Goal: Contribute content: Contribute content

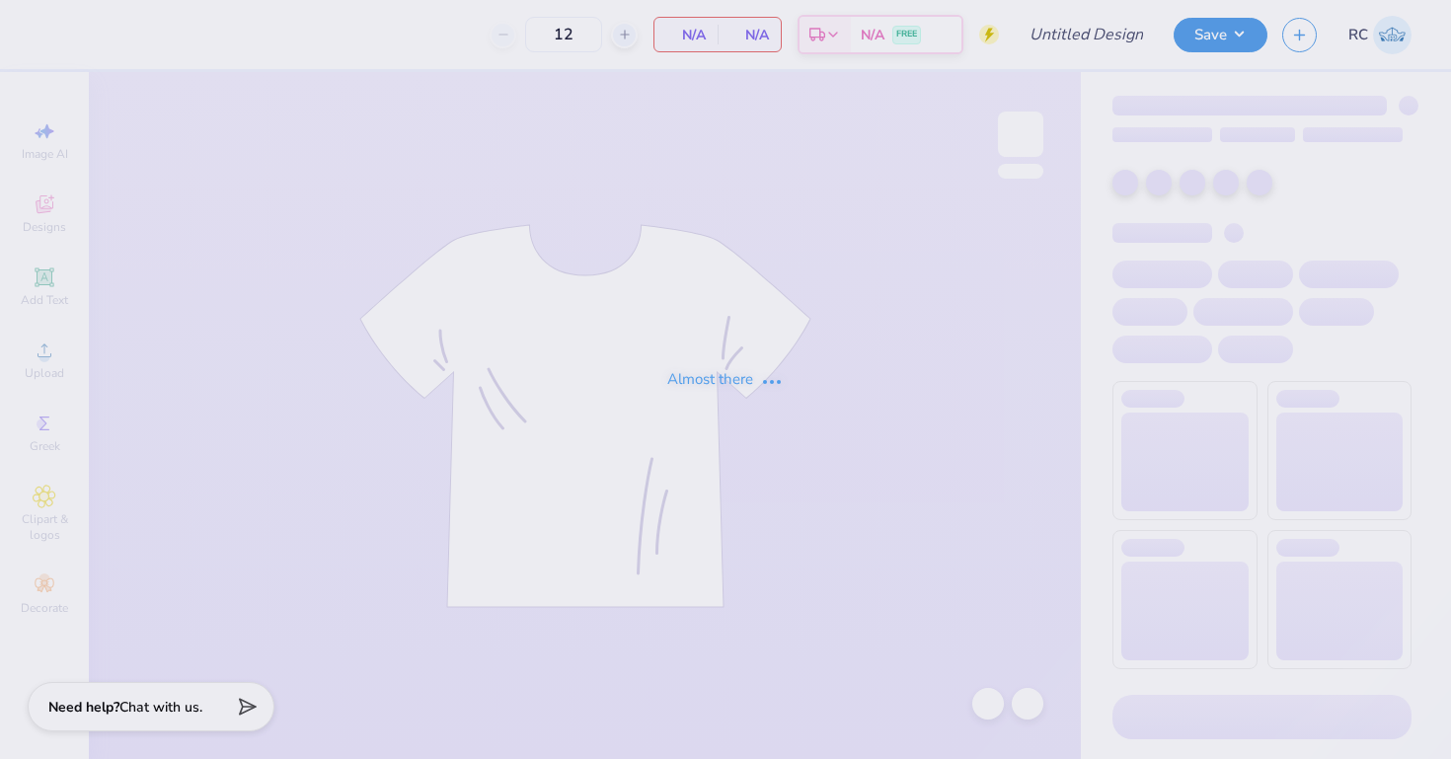
type input "UD [MEDICAL_DATA] x SIGEP Puppies and Pizza Shirts 2025"
type input "60"
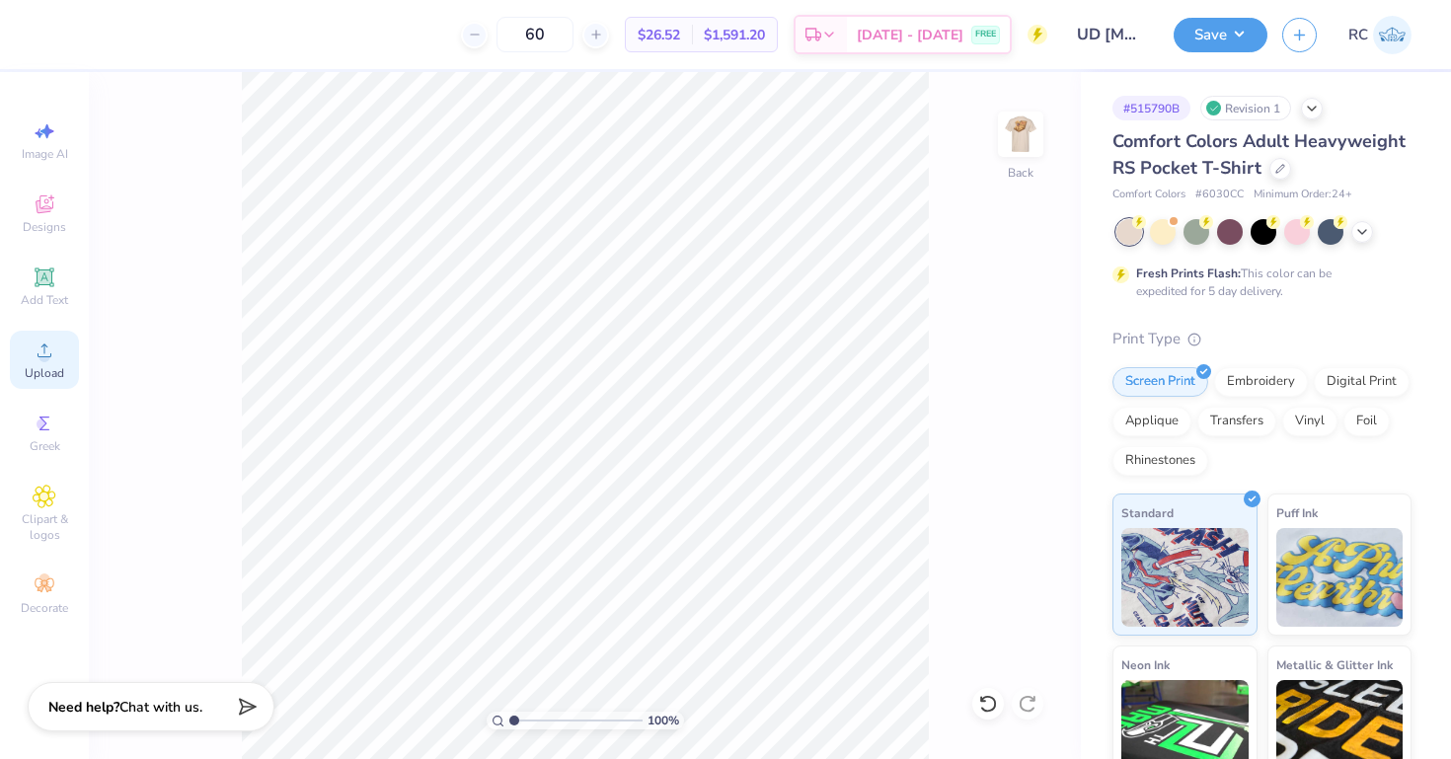
click at [69, 357] on div "Upload" at bounding box center [44, 360] width 69 height 58
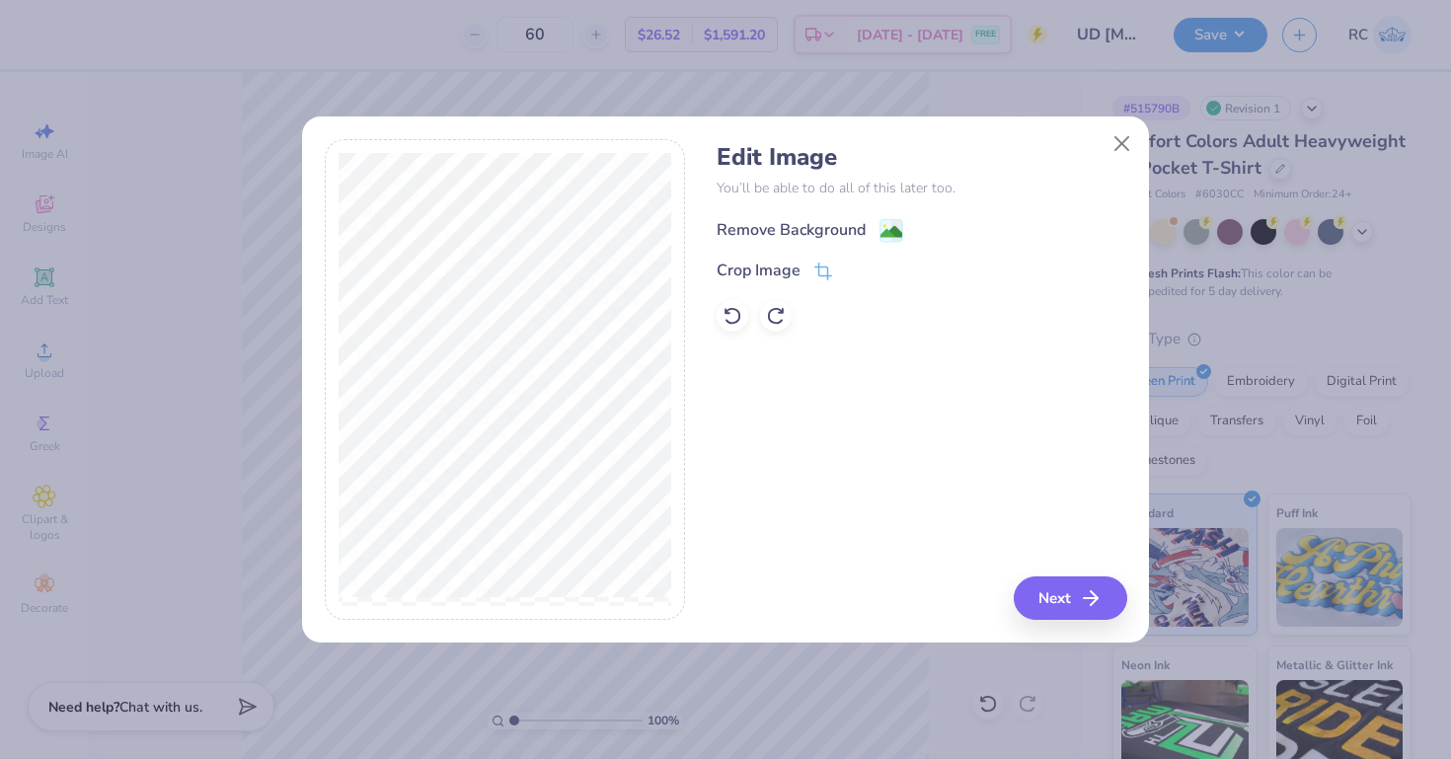
click at [887, 227] on image at bounding box center [892, 232] width 22 height 22
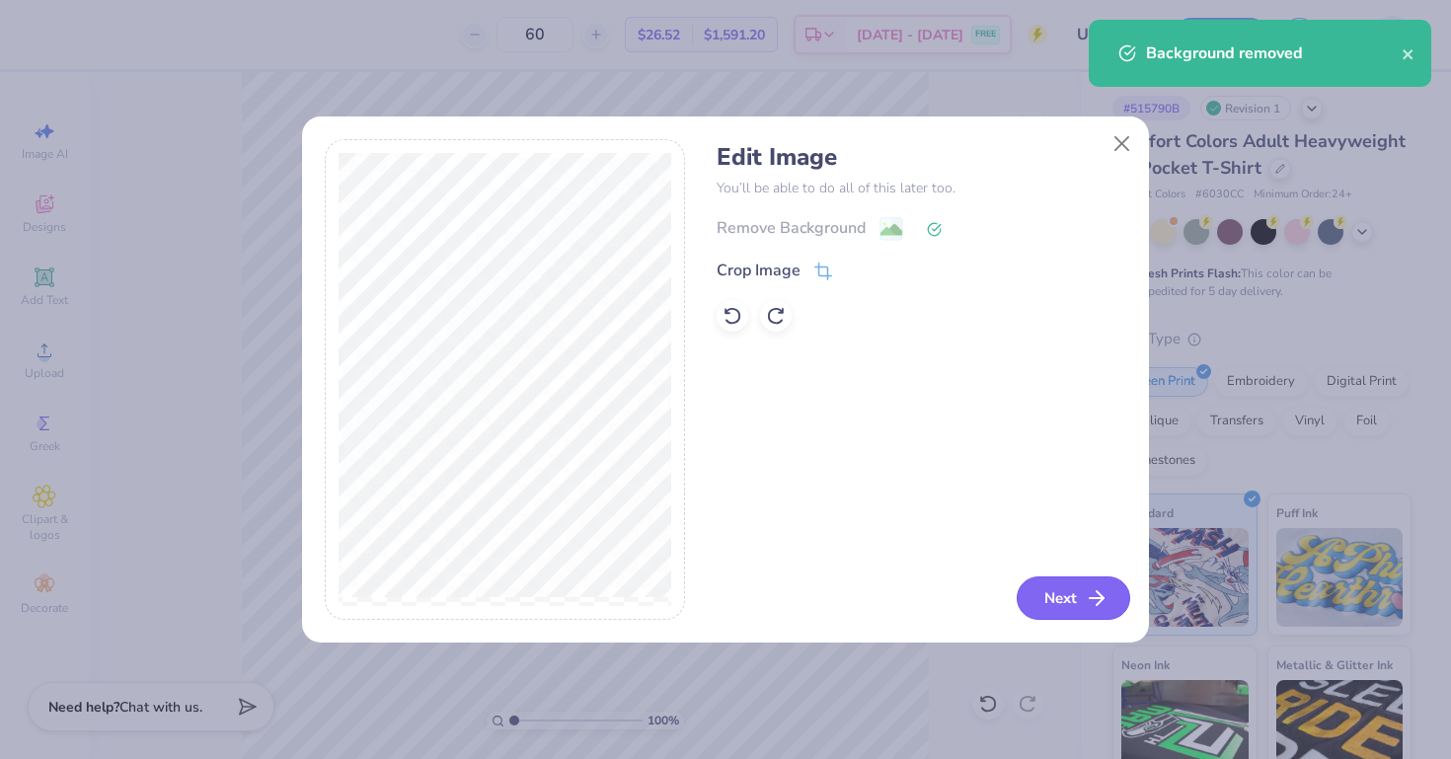
click at [1083, 590] on button "Next" at bounding box center [1074, 598] width 114 height 43
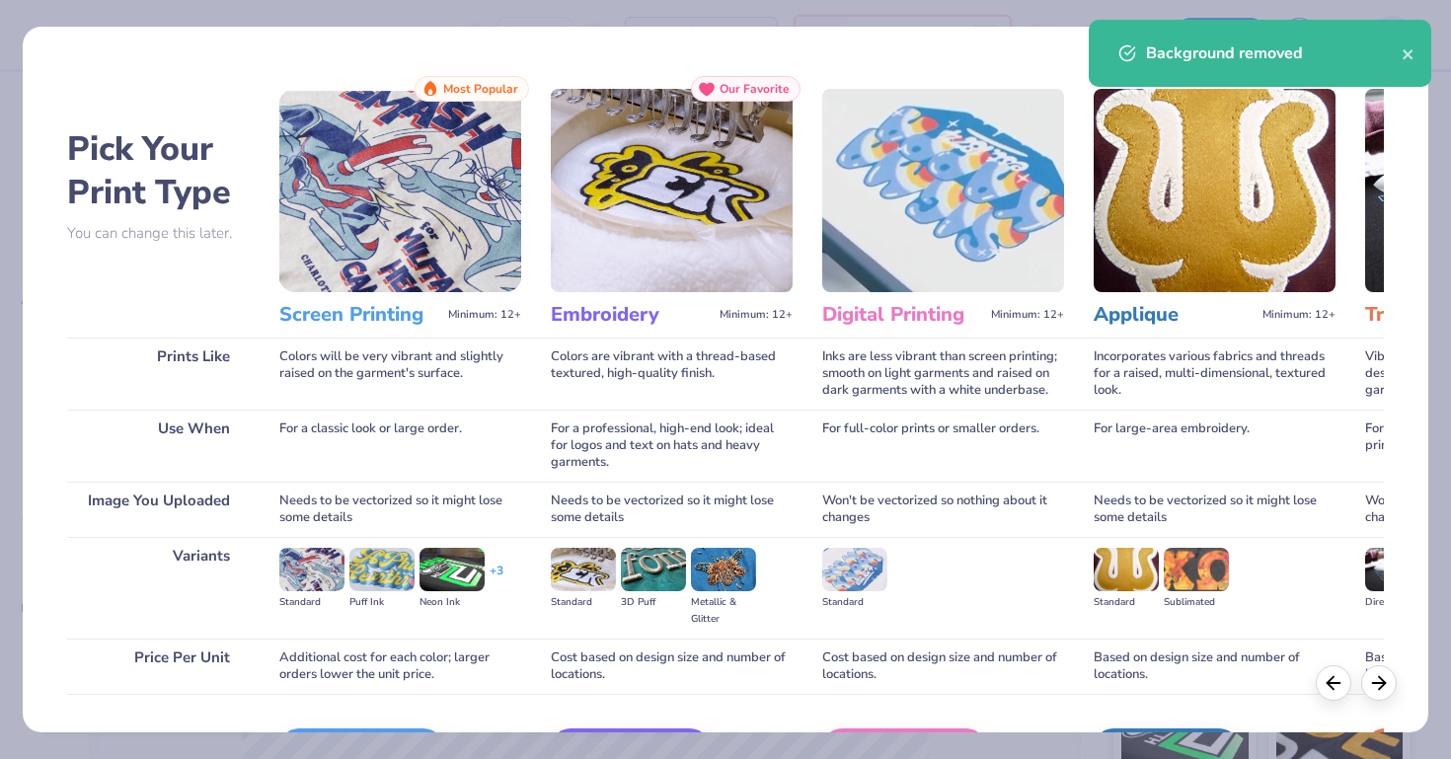
scroll to position [126, 0]
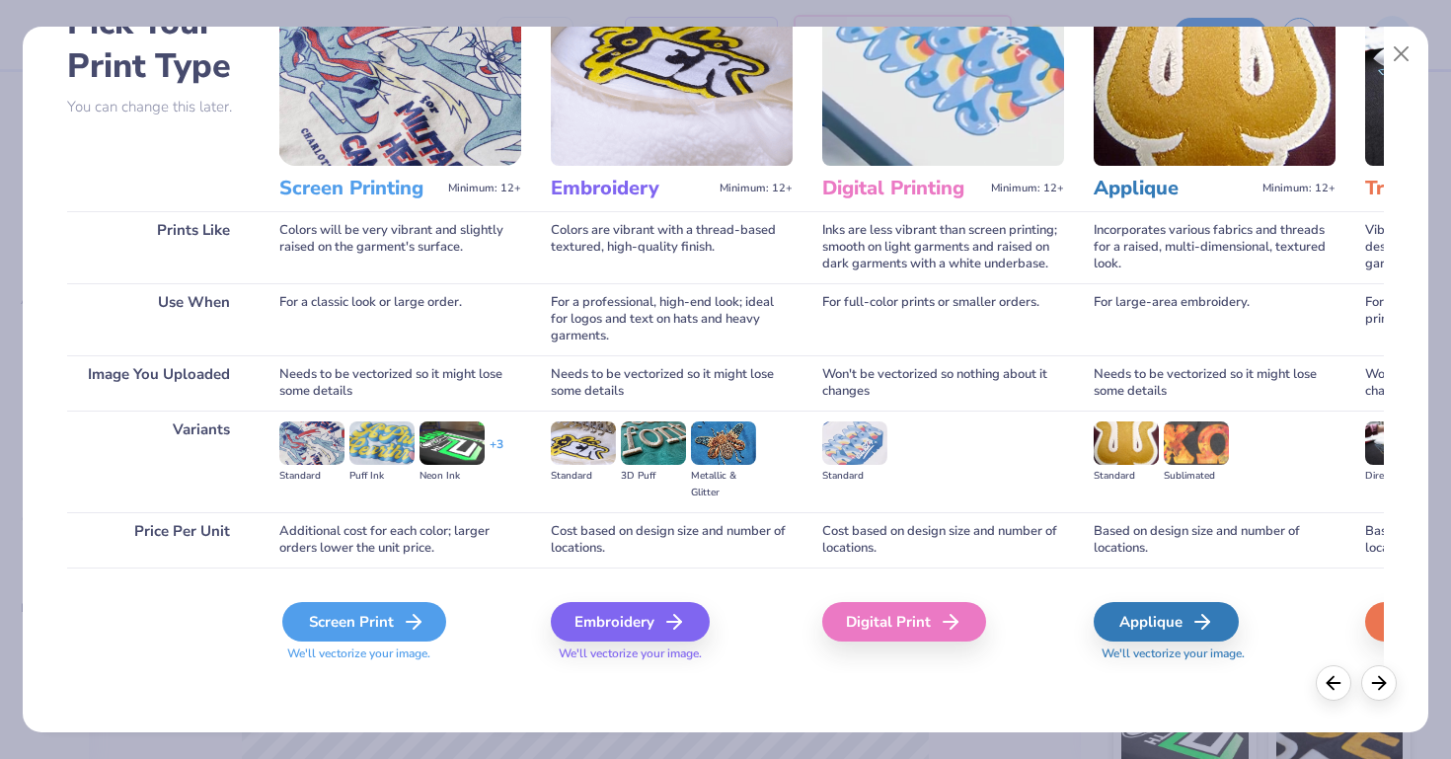
click at [370, 636] on div "Screen Print" at bounding box center [364, 621] width 164 height 39
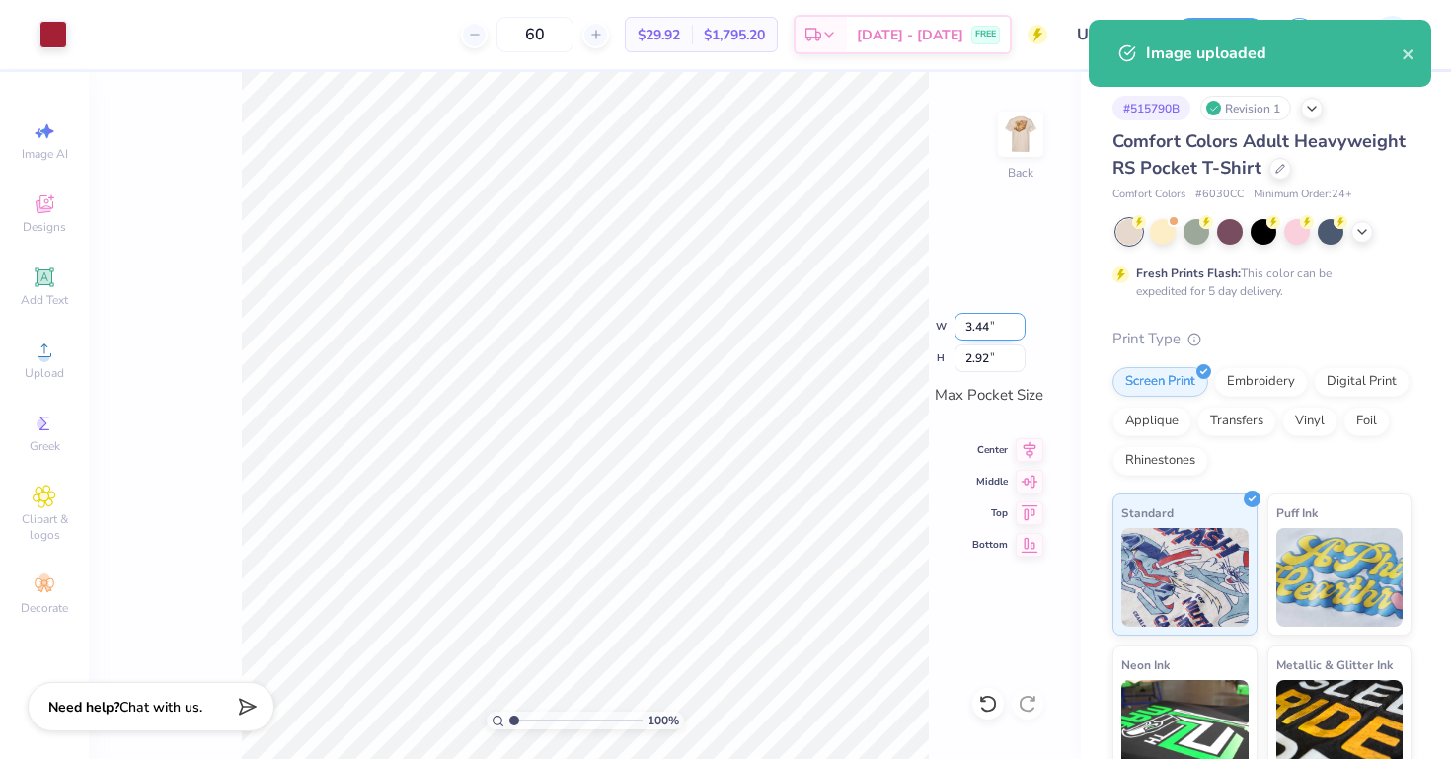
click at [978, 325] on input "3.44" at bounding box center [990, 327] width 71 height 28
type input "3.50"
type input "2.97"
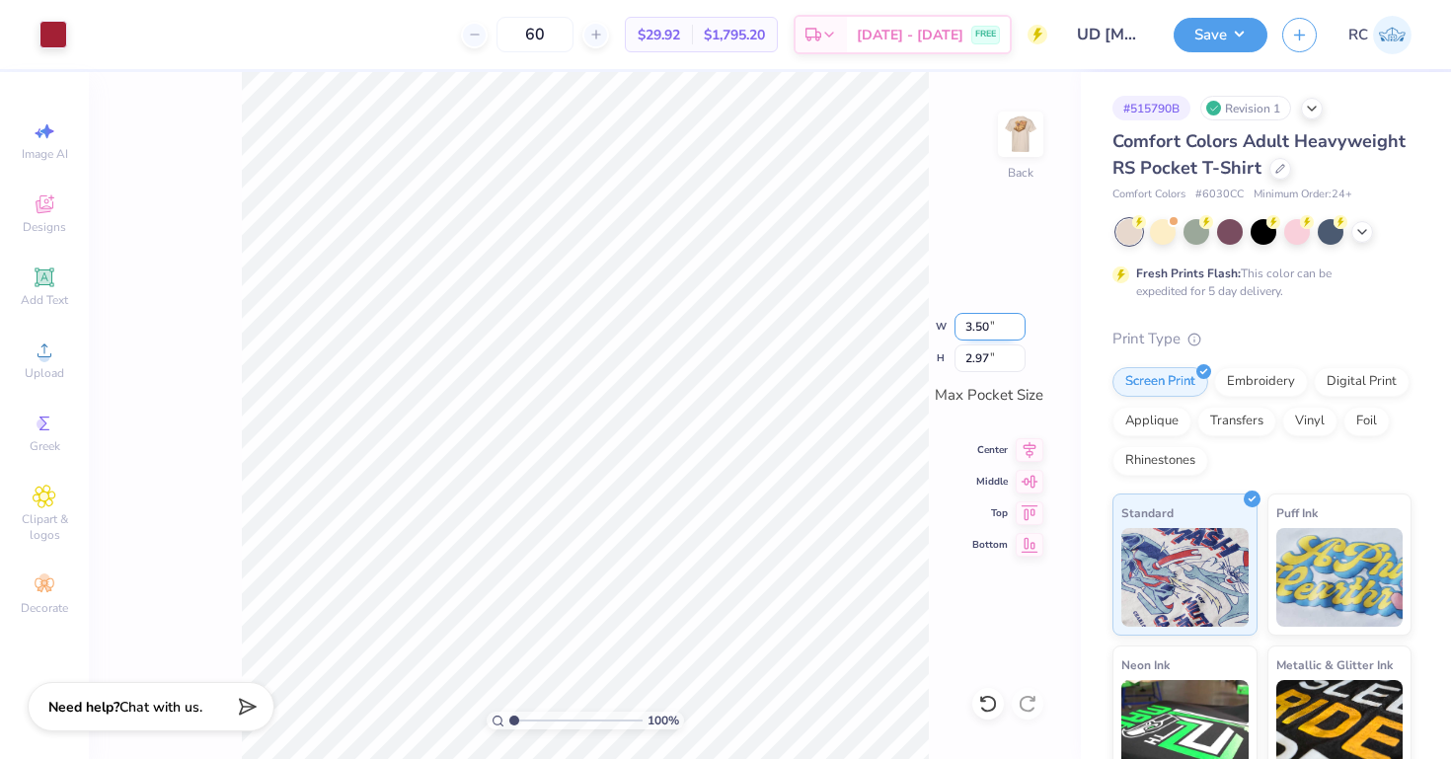
click at [988, 322] on input "3.50" at bounding box center [990, 327] width 71 height 28
type input "3.40"
type input "2.89"
click at [1024, 456] on icon at bounding box center [1030, 447] width 28 height 24
click at [1033, 480] on icon at bounding box center [1030, 479] width 28 height 24
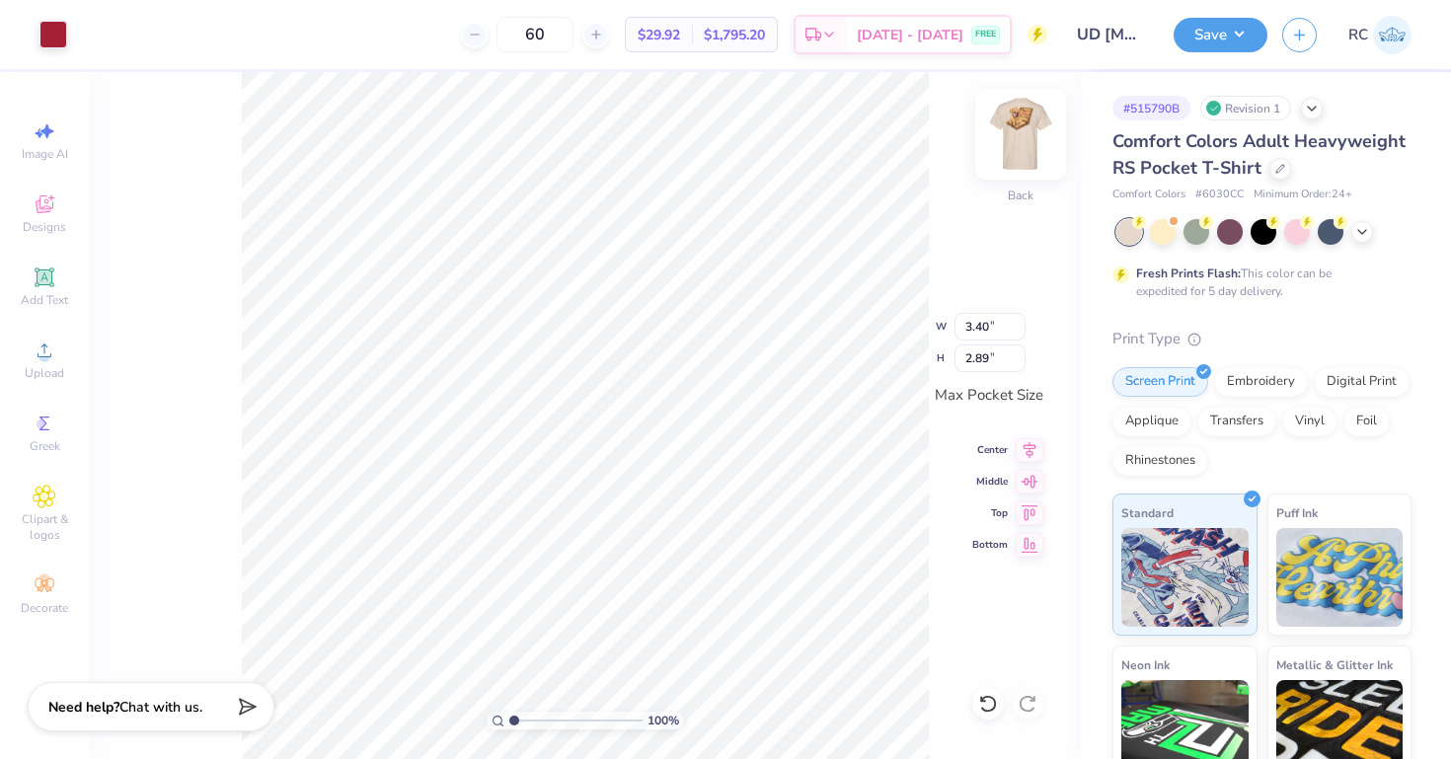
click at [1022, 141] on img at bounding box center [1020, 134] width 79 height 79
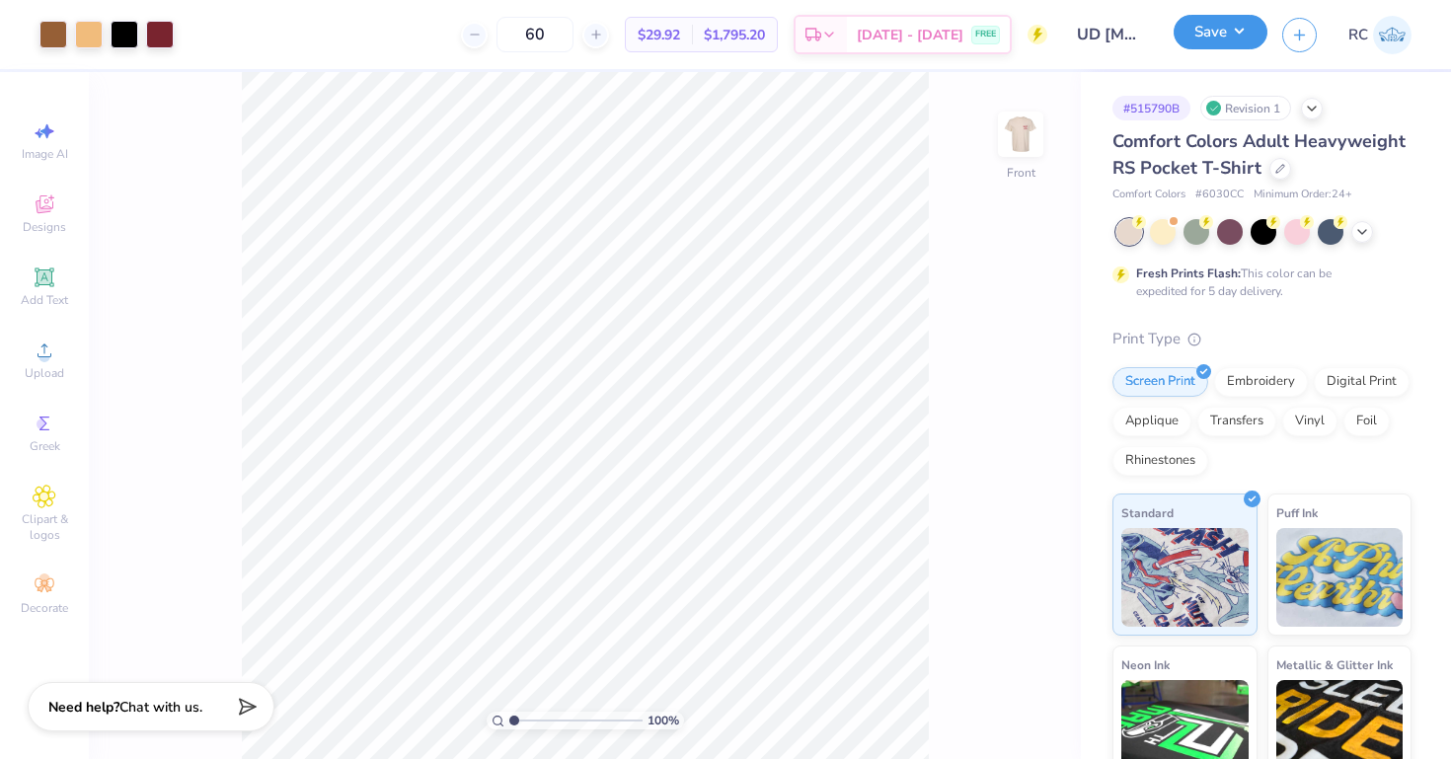
click at [1219, 21] on button "Save" at bounding box center [1221, 32] width 94 height 35
click at [1219, 19] on button "Save" at bounding box center [1221, 32] width 94 height 35
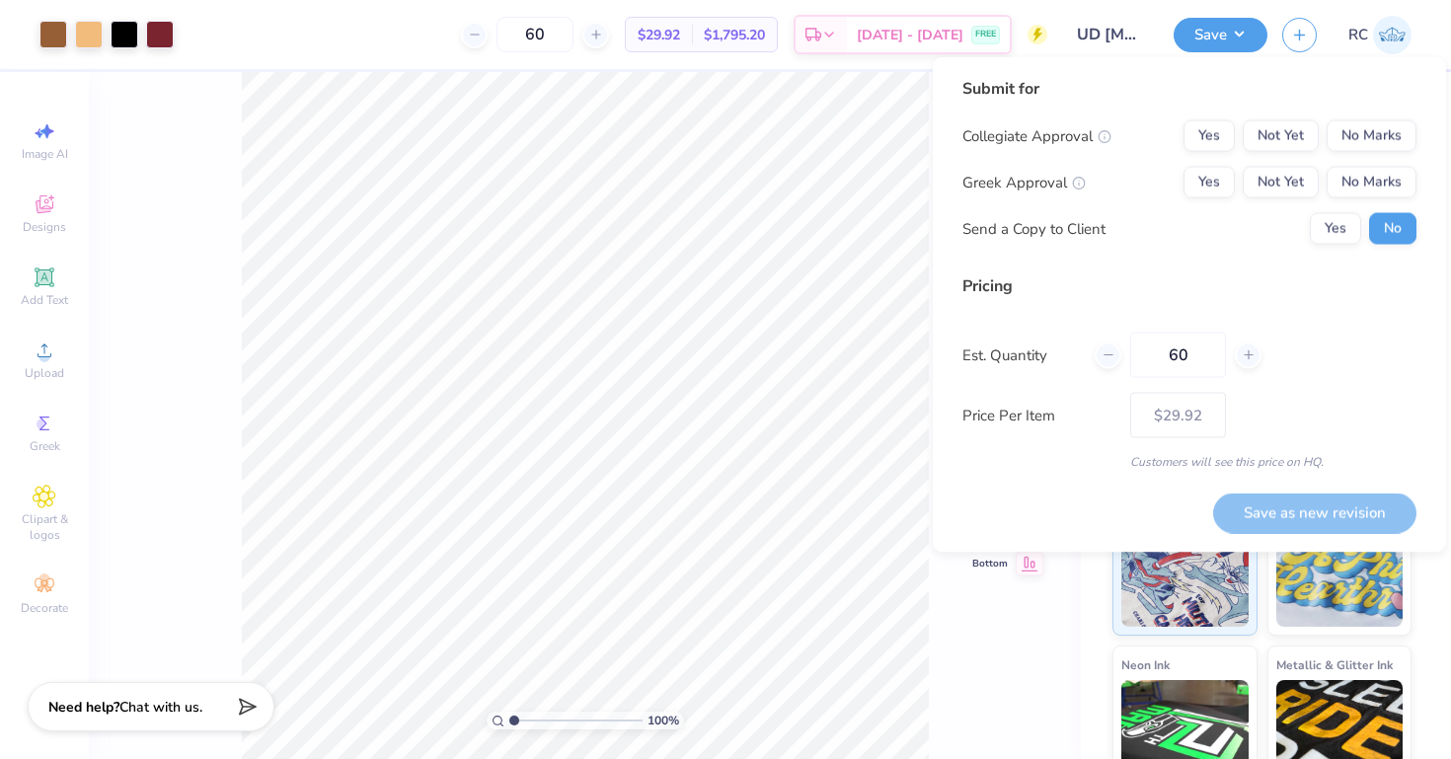
click at [1370, 115] on div "Submit for Collegiate Approval Yes Not Yet No Marks Greek Approval Yes Not Yet …" at bounding box center [1190, 168] width 454 height 183
click at [1370, 121] on button "No Marks" at bounding box center [1372, 136] width 90 height 32
click at [1222, 184] on button "Yes" at bounding box center [1209, 183] width 51 height 32
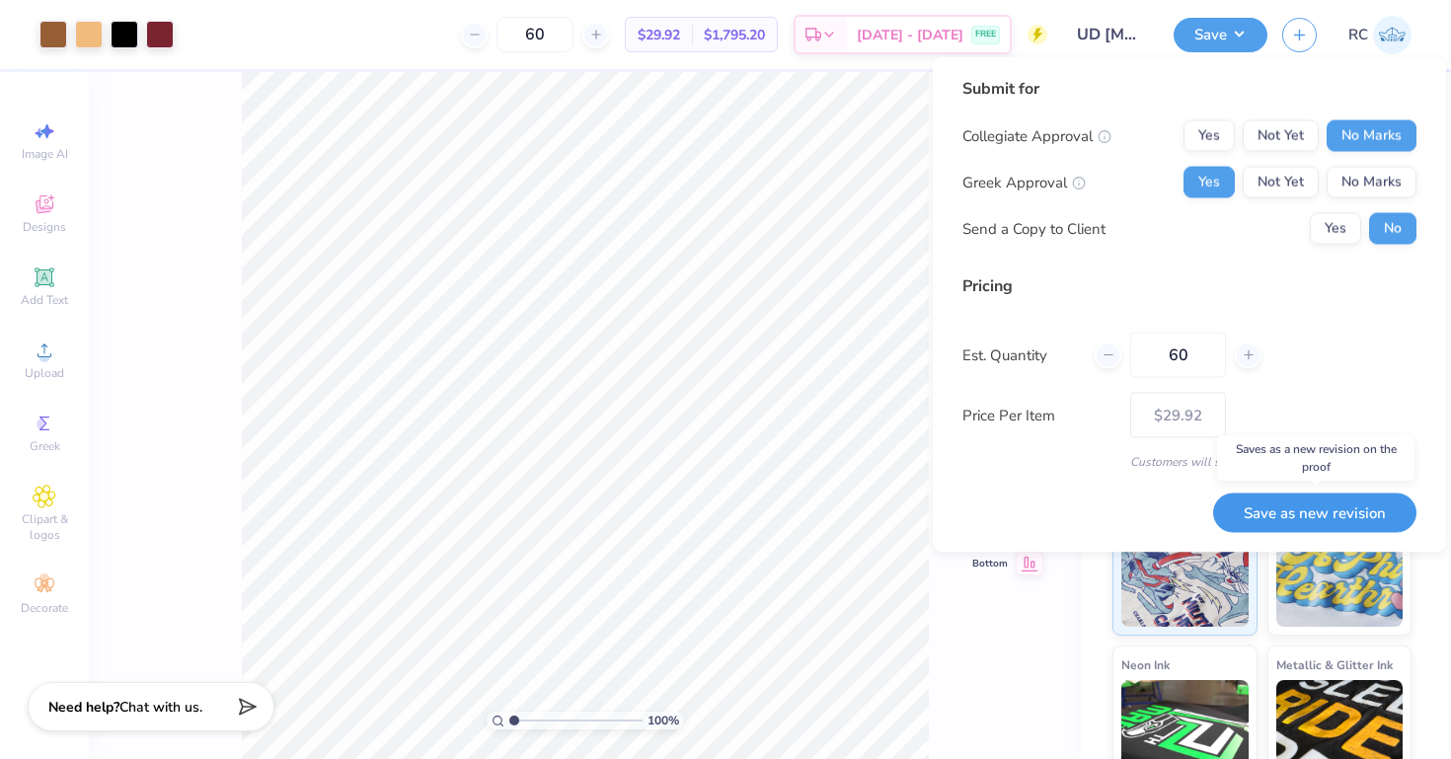
click at [1288, 516] on button "Save as new revision" at bounding box center [1314, 513] width 203 height 40
type input "$29.92"
